Goal: Information Seeking & Learning: Check status

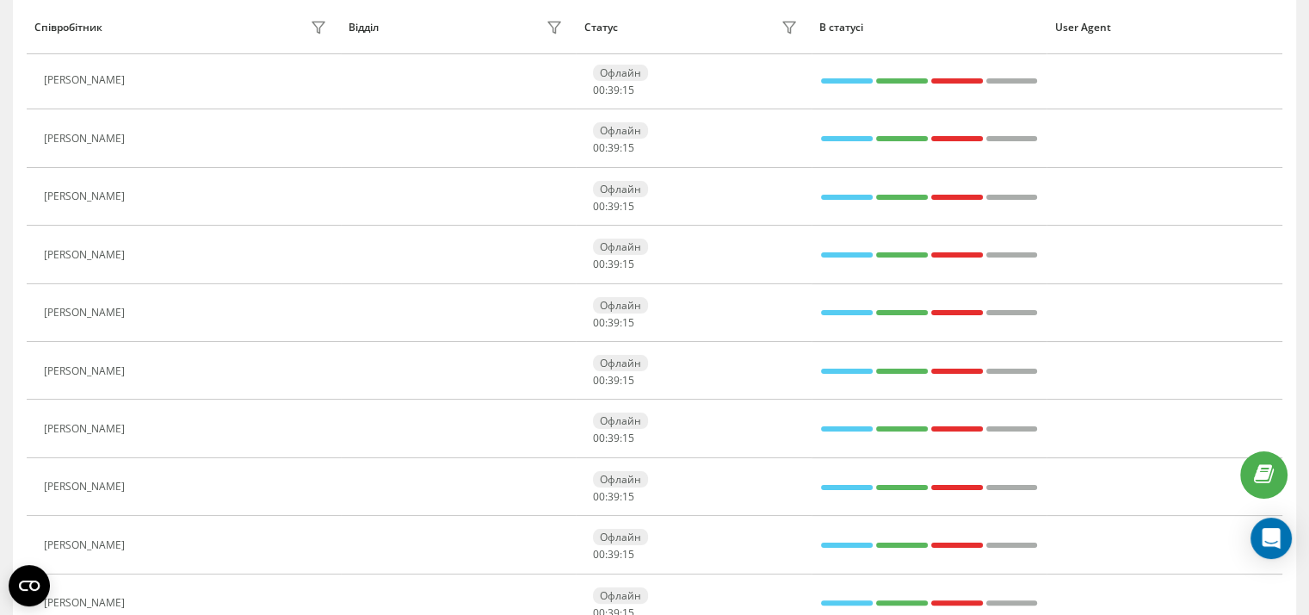
scroll to position [230, 0]
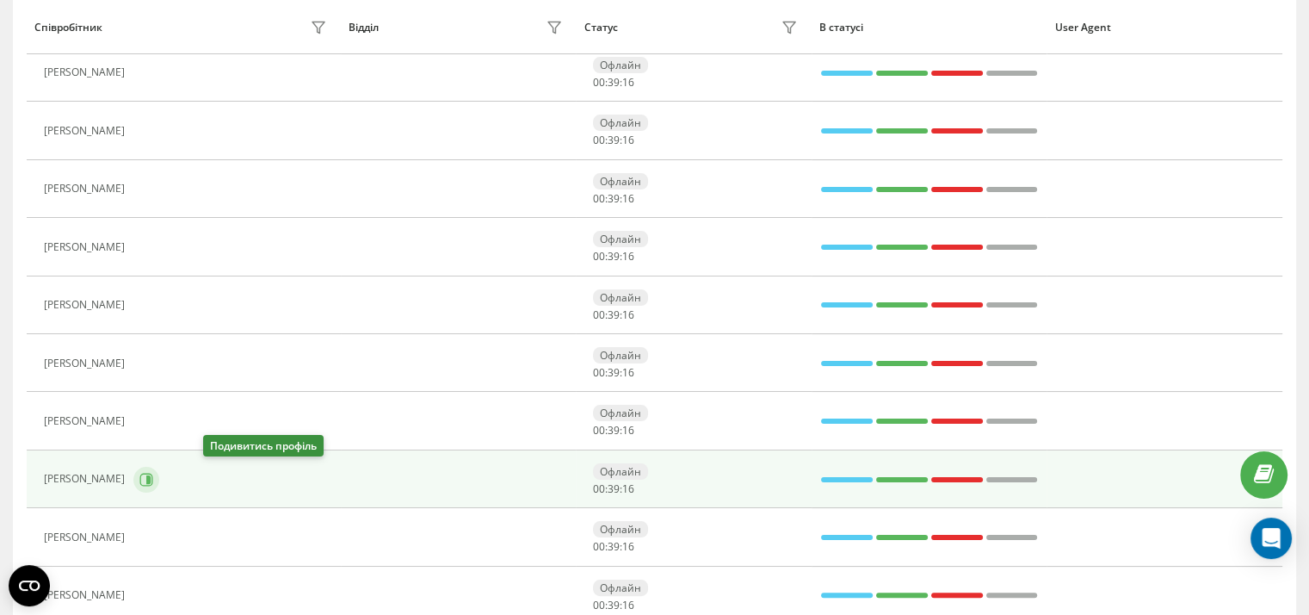
click at [151, 475] on icon at bounding box center [148, 478] width 4 height 9
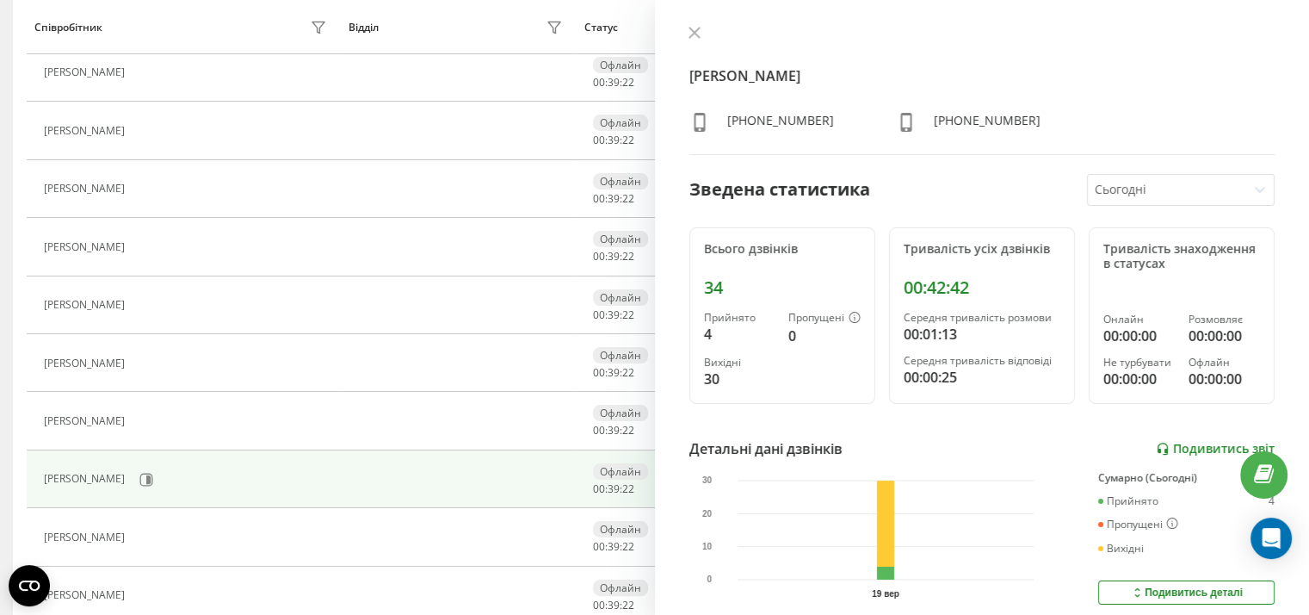
click at [1201, 450] on link "Подивитись звіт" at bounding box center [1215, 449] width 119 height 15
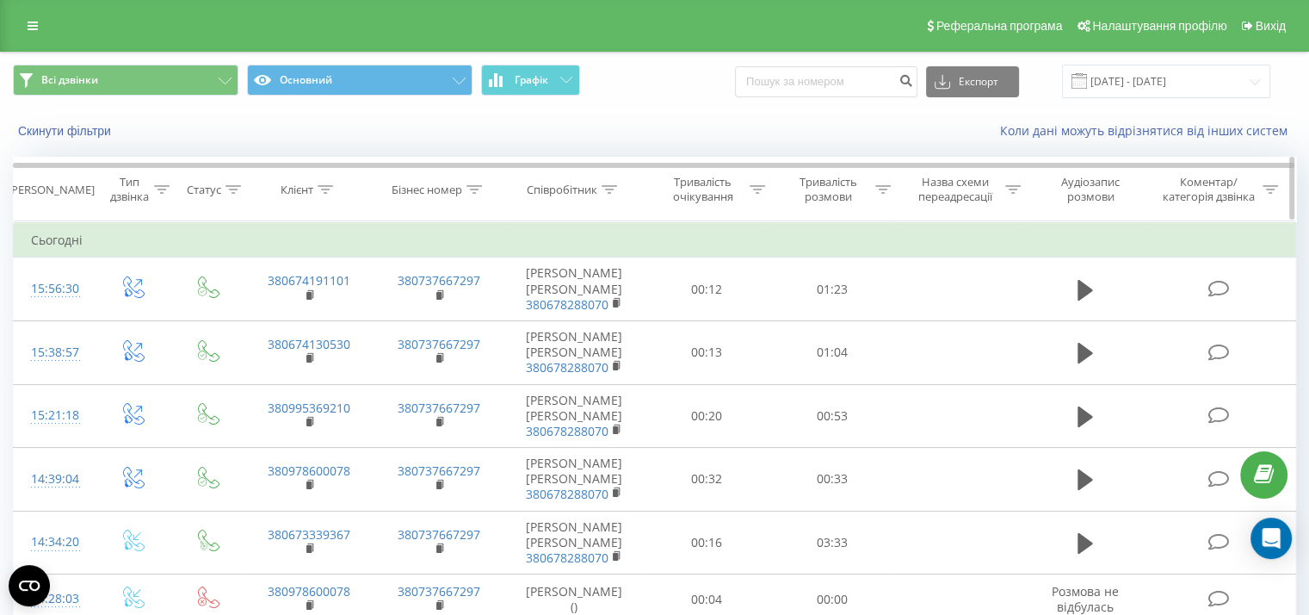
click at [883, 193] on div at bounding box center [882, 190] width 15 height 15
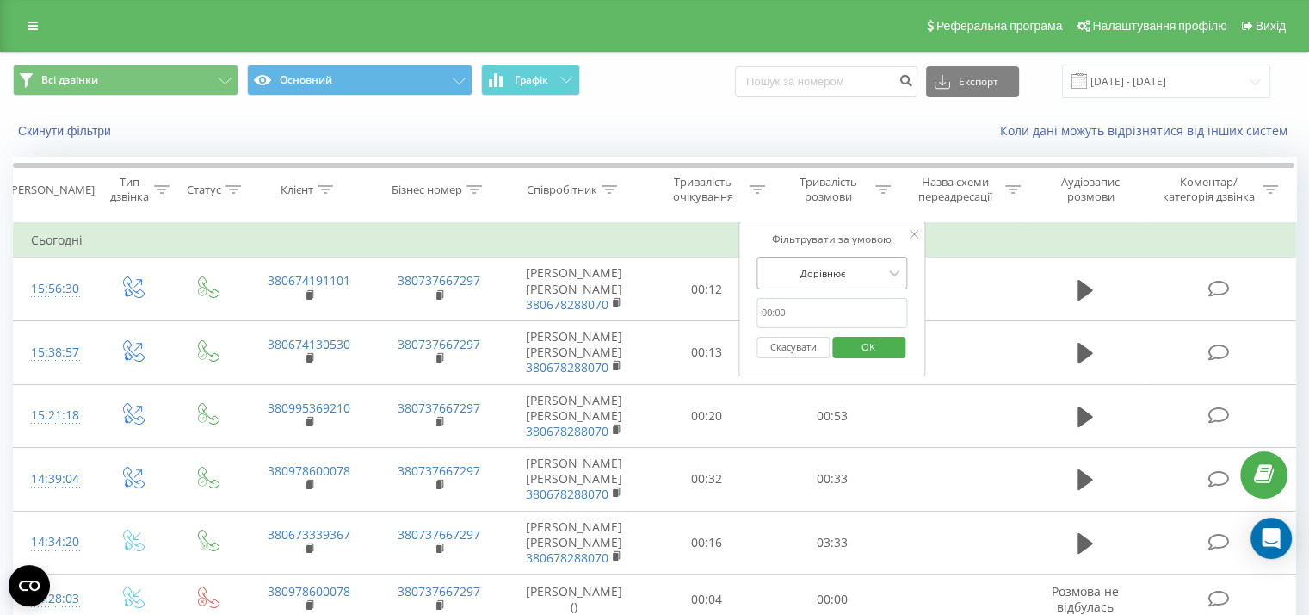
click at [878, 269] on div at bounding box center [823, 273] width 122 height 16
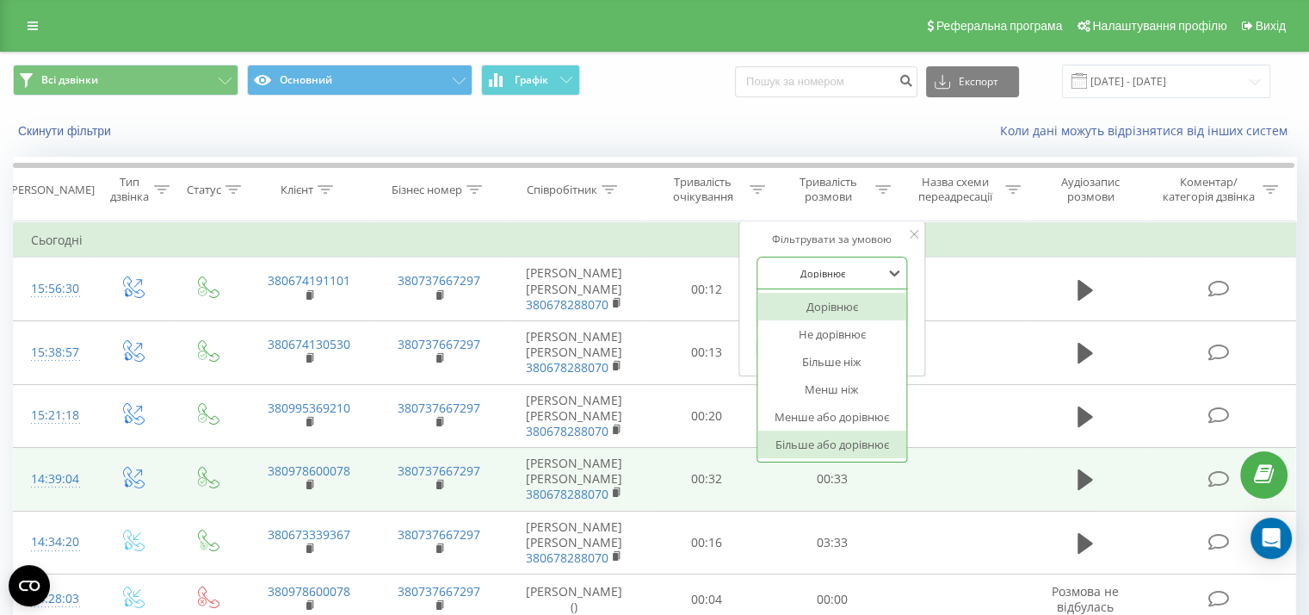
click at [847, 446] on div "Більше або дорівнює" at bounding box center [833, 444] width 150 height 28
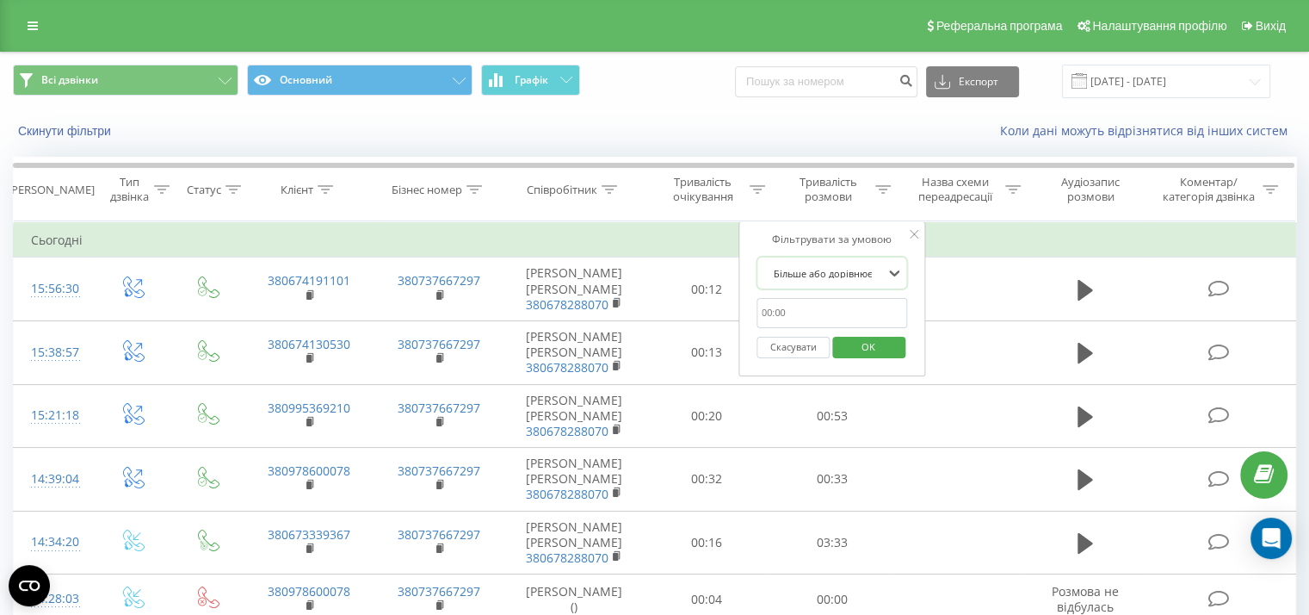
click at [864, 343] on span "OK" at bounding box center [869, 346] width 48 height 27
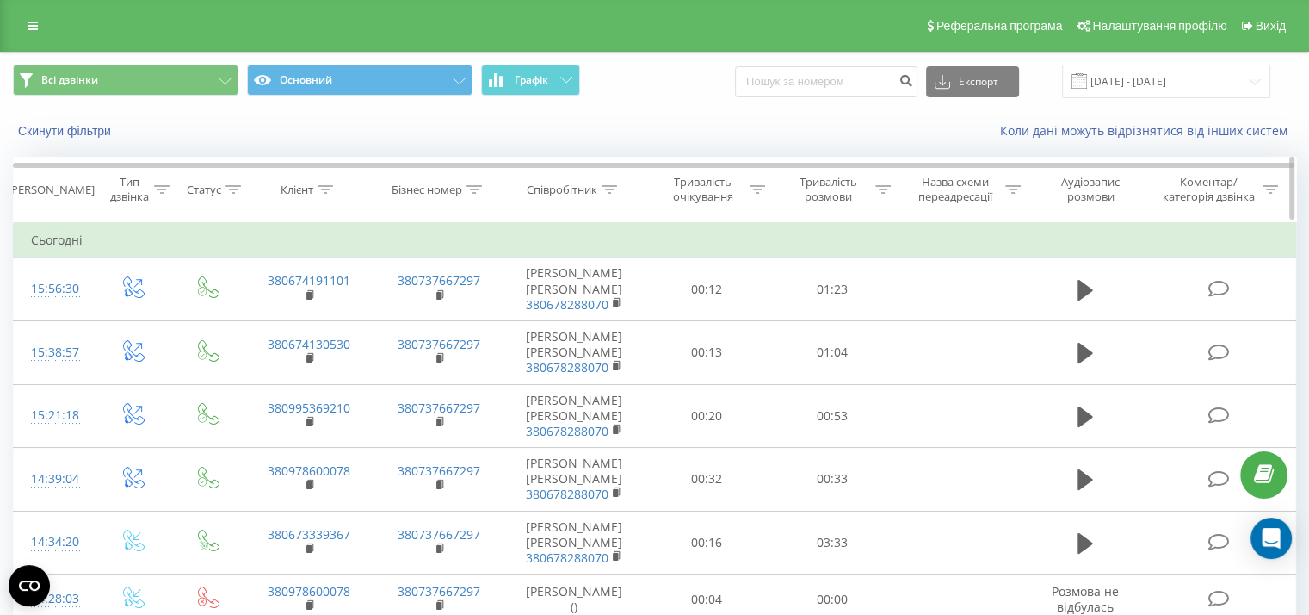
click at [880, 189] on icon at bounding box center [882, 189] width 15 height 9
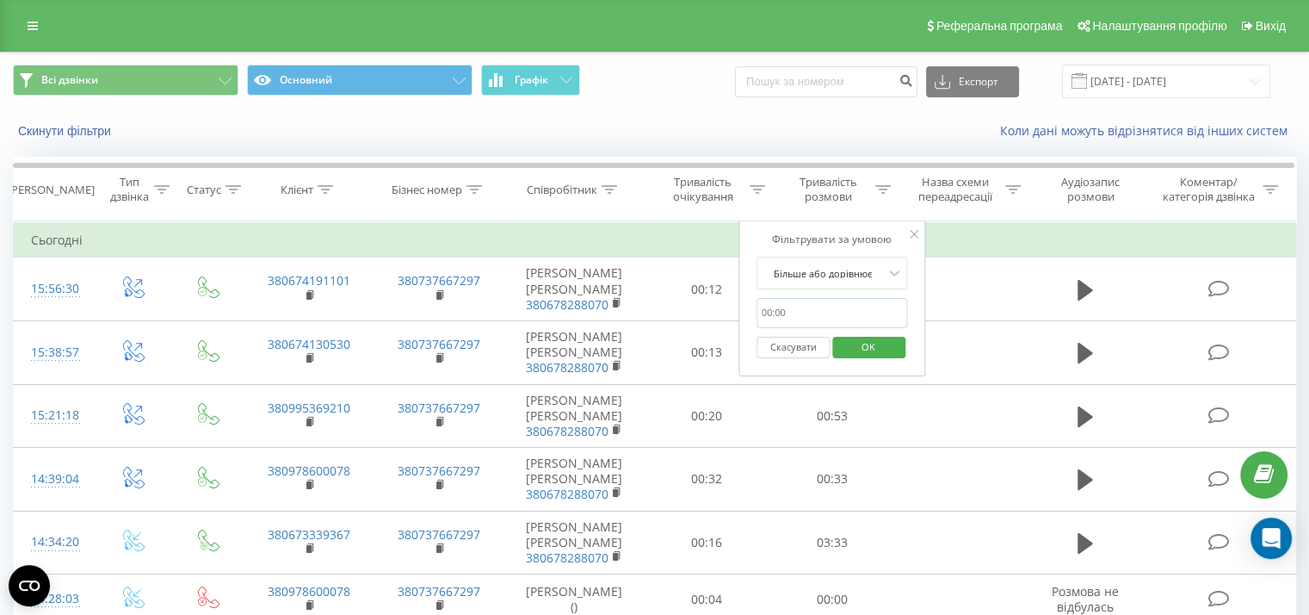
click at [868, 313] on input "text" at bounding box center [833, 313] width 152 height 30
type input "0050"
click at [878, 349] on span "OK" at bounding box center [869, 346] width 48 height 27
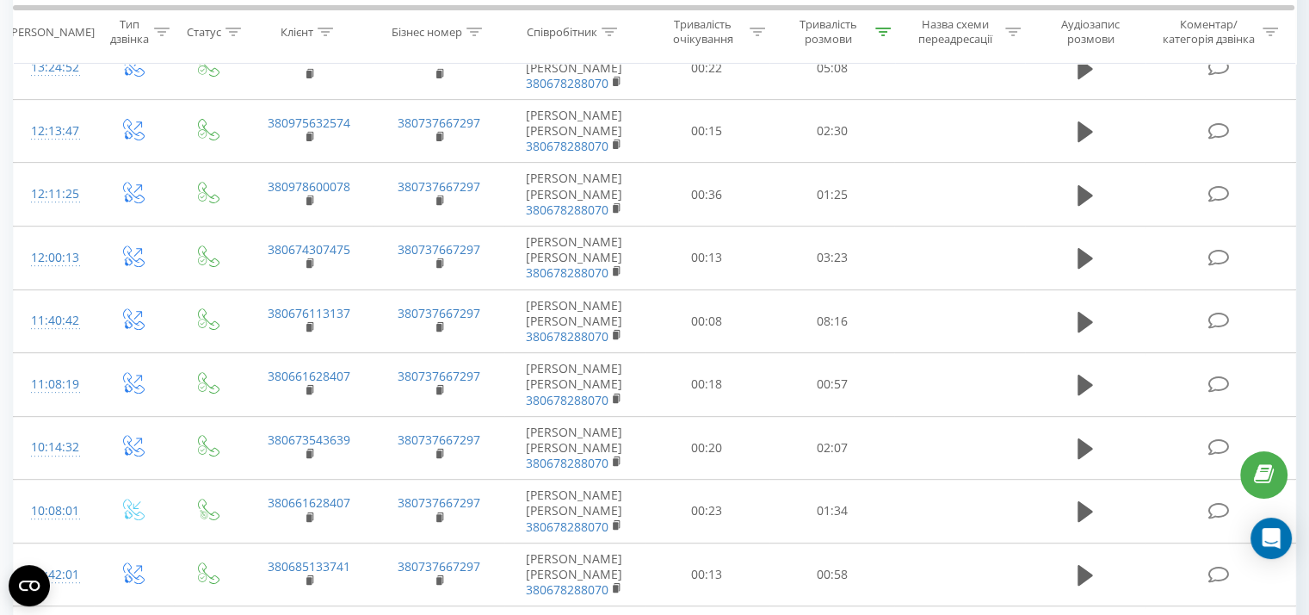
scroll to position [781, 0]
